Goal: Task Accomplishment & Management: Use online tool/utility

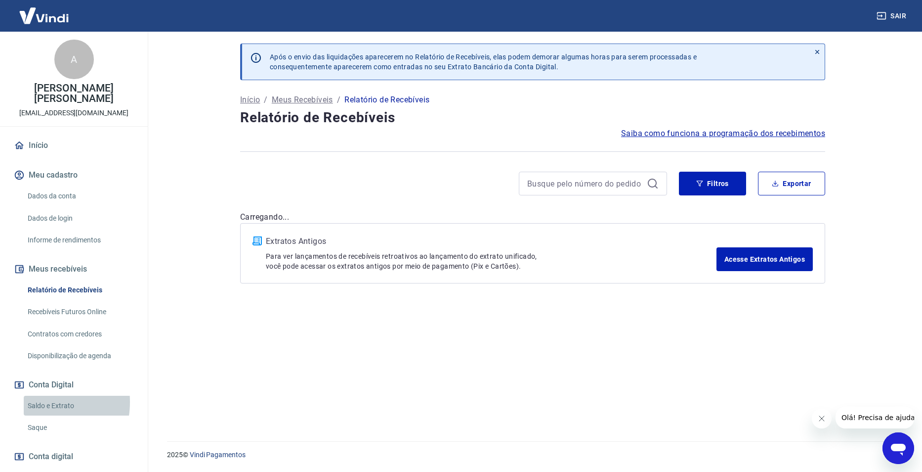
click at [37, 395] on link "Saldo e Extrato" at bounding box center [80, 405] width 112 height 20
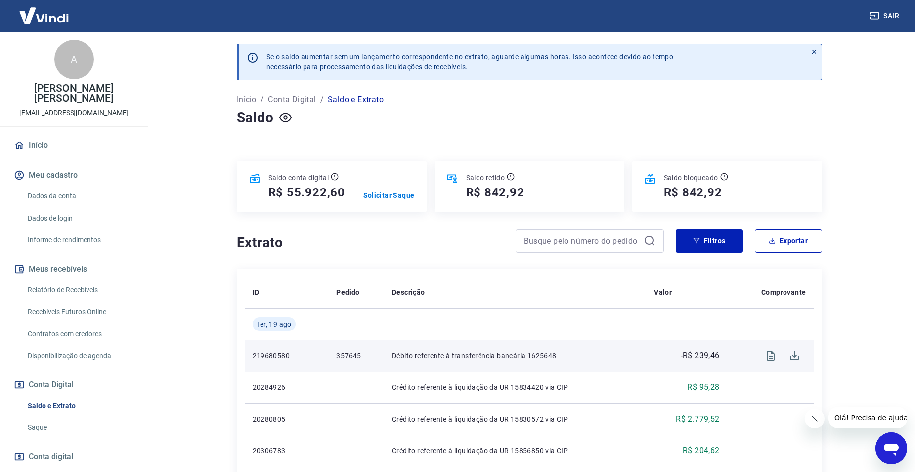
click at [338, 354] on p "357645" at bounding box center [356, 355] width 40 height 10
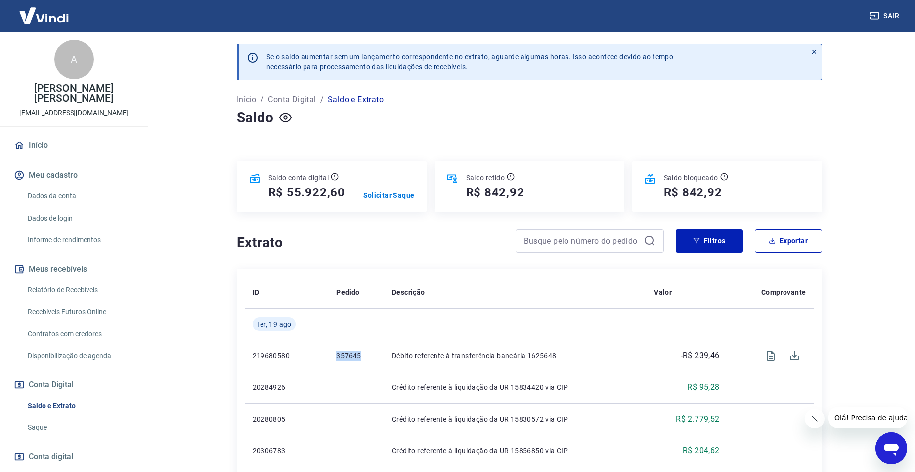
copy p "357645"
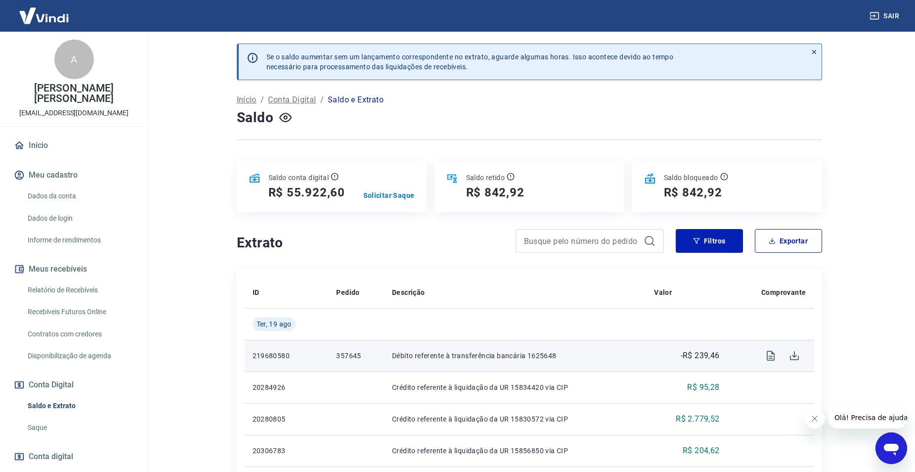
click at [700, 349] on p "-R$ 239,46" at bounding box center [700, 355] width 39 height 12
copy p "239,46"
